Goal: Task Accomplishment & Management: Use online tool/utility

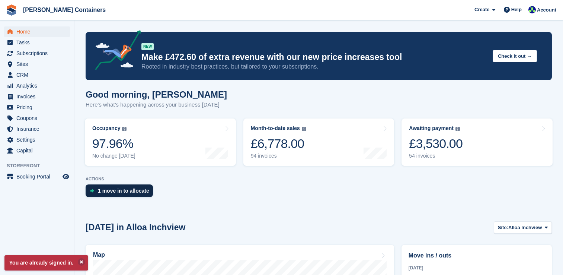
click at [122, 188] on div "1 move in to allocate" at bounding box center [123, 191] width 51 height 6
click at [121, 191] on div "1 move in to allocate" at bounding box center [123, 191] width 51 height 6
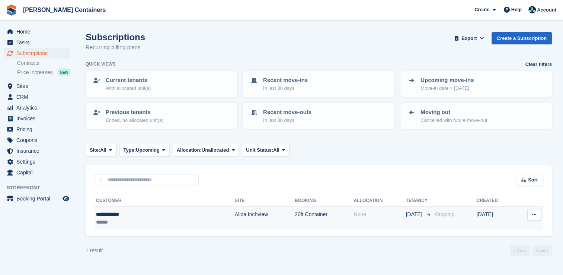
click at [147, 218] on div "******" at bounding box center [134, 222] width 76 height 8
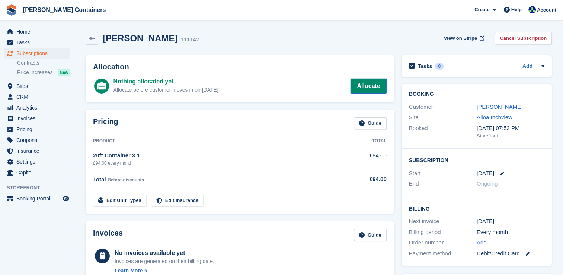
click at [362, 86] on link "Allocate" at bounding box center [369, 86] width 36 height 15
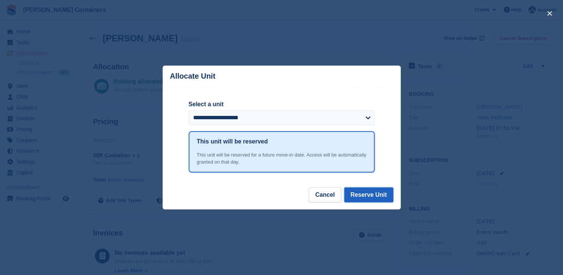
click at [368, 194] on button "Reserve Unit" at bounding box center [368, 194] width 49 height 15
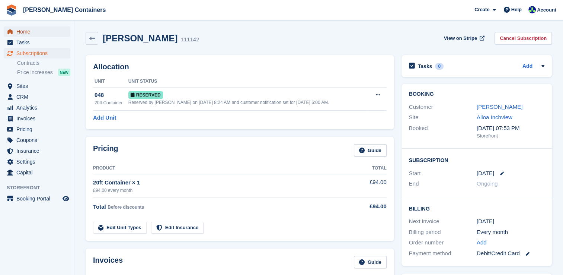
click at [26, 35] on span "Home" at bounding box center [38, 31] width 45 height 10
